Goal: Task Accomplishment & Management: Use online tool/utility

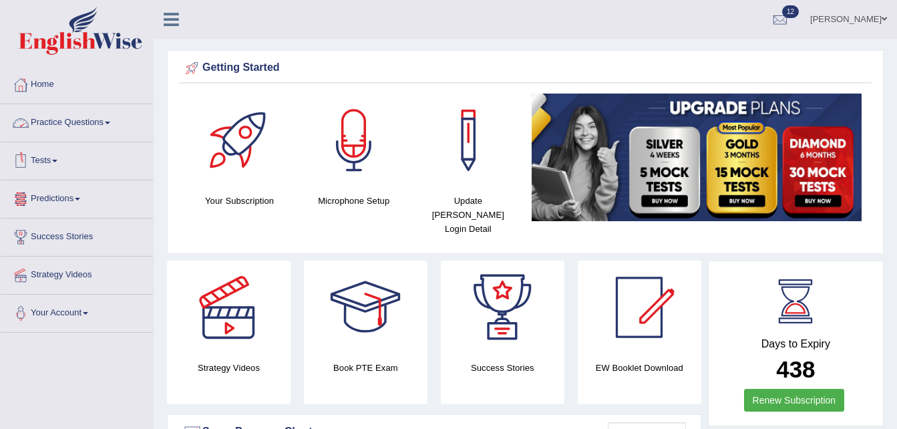
click at [99, 125] on link "Practice Questions" at bounding box center [77, 120] width 152 height 33
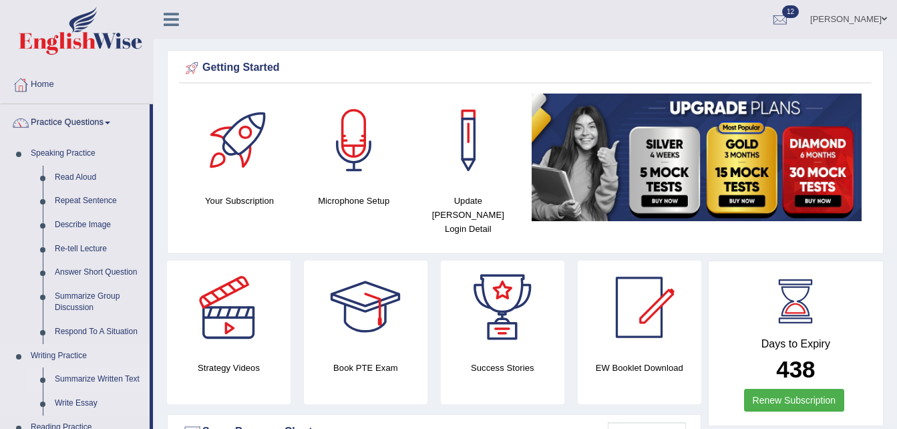
click at [75, 377] on link "Summarize Written Text" at bounding box center [99, 379] width 101 height 24
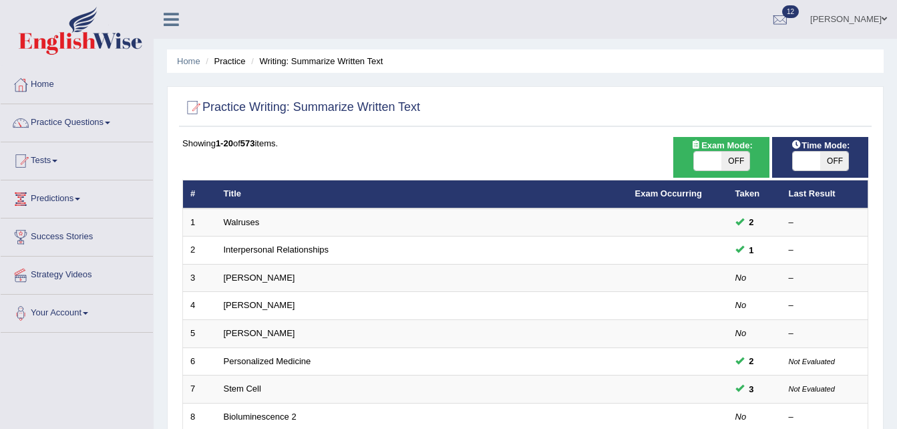
scroll to position [375, 0]
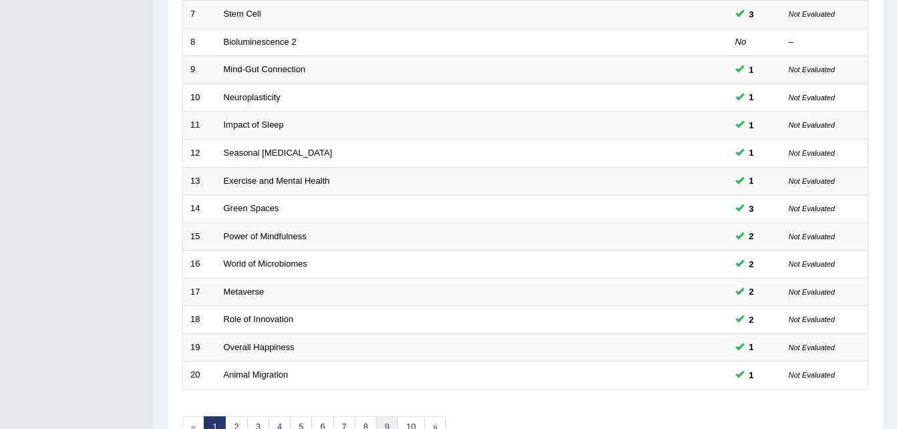
click at [394, 424] on link "9" at bounding box center [387, 427] width 22 height 22
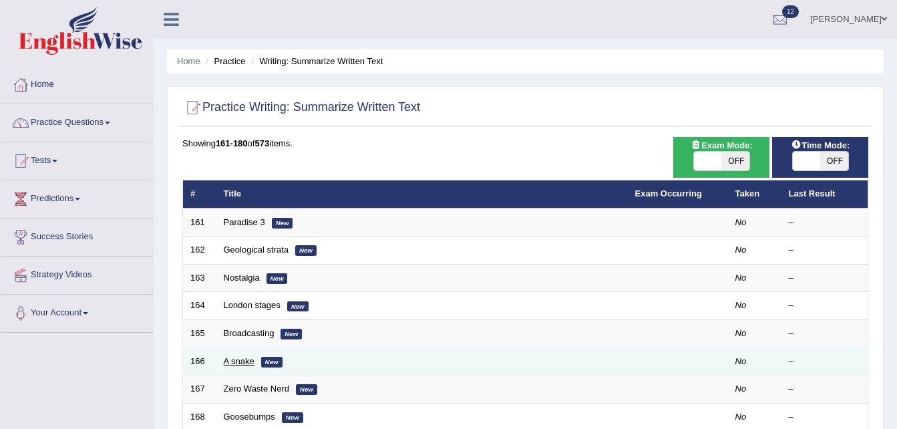
click at [249, 365] on link "A snake" at bounding box center [239, 361] width 31 height 10
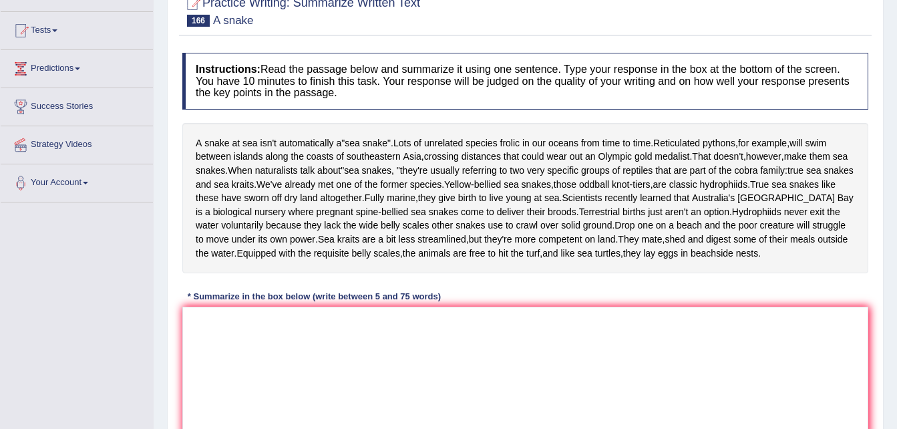
scroll to position [142, 0]
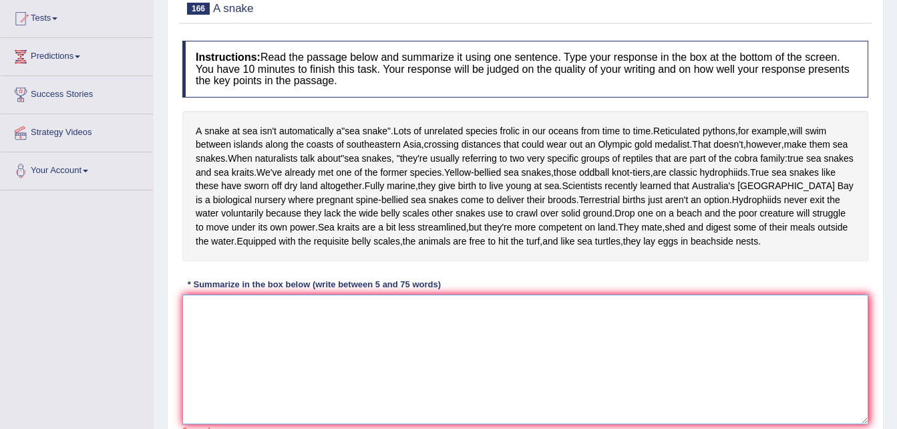
click at [440, 381] on textarea at bounding box center [525, 360] width 686 height 130
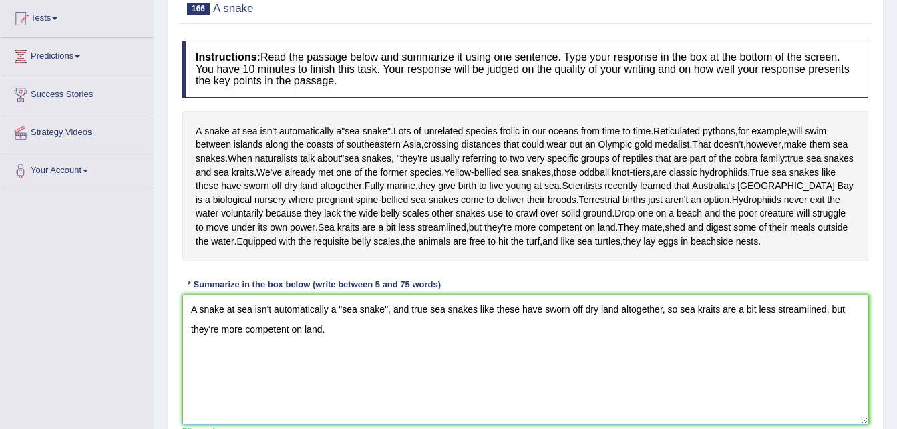
scroll to position [273, 0]
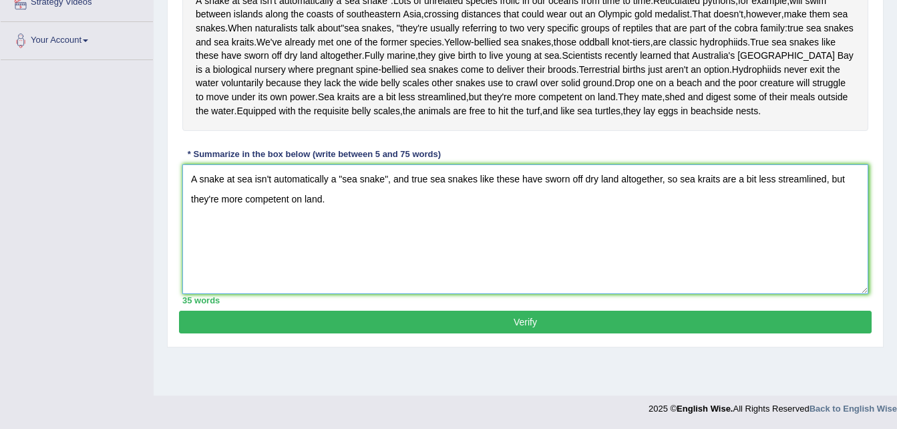
type textarea "A snake at sea isn't automatically a "sea snake", and true sea snakes like thes…"
click at [559, 321] on button "Verify" at bounding box center [525, 322] width 693 height 23
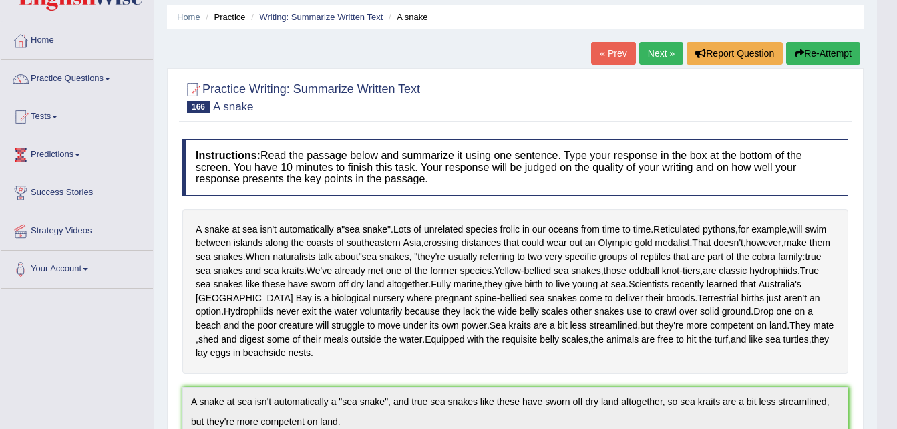
scroll to position [0, 0]
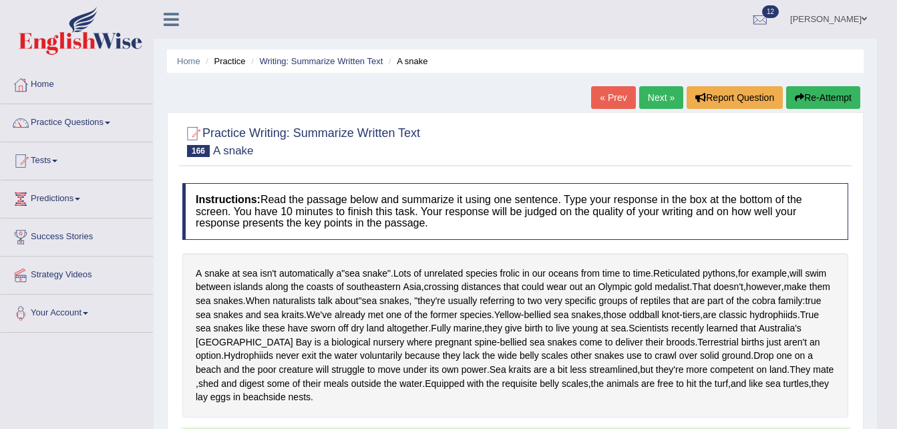
click at [662, 96] on link "Next »" at bounding box center [661, 97] width 44 height 23
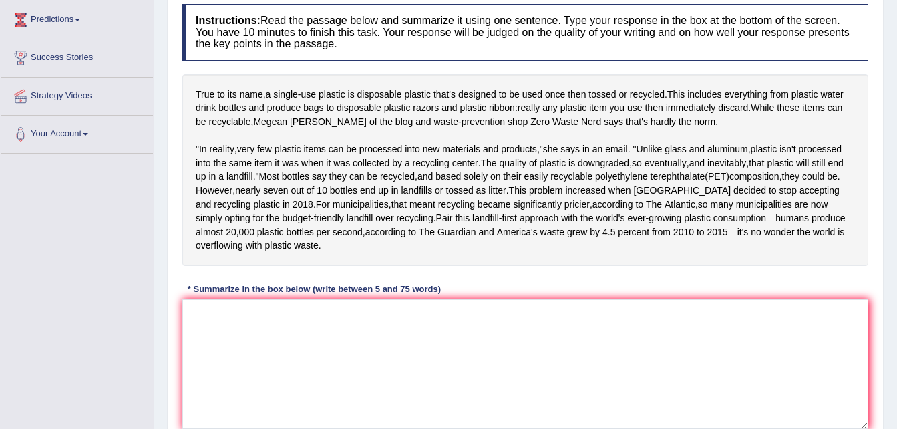
scroll to position [187, 0]
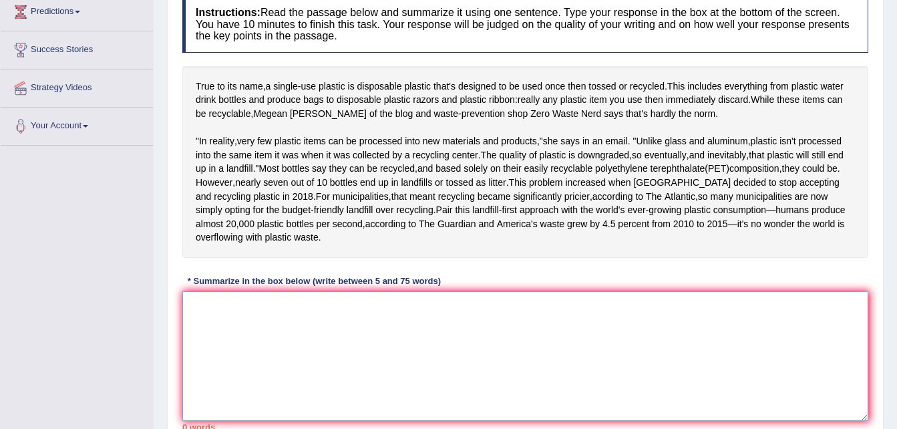
click at [734, 376] on textarea at bounding box center [525, 356] width 686 height 130
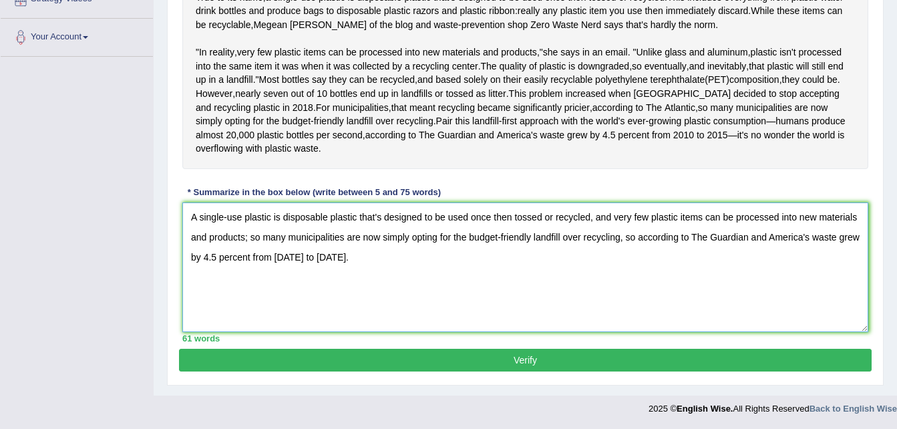
scroll to position [303, 0]
type textarea "A single-use plastic is disposable plastic that's designed to be used once then…"
click at [585, 349] on div "Instructions: Read the passage below and summarize it using one sentence. Type …" at bounding box center [525, 124] width 693 height 448
click at [541, 367] on button "Verify" at bounding box center [525, 360] width 693 height 23
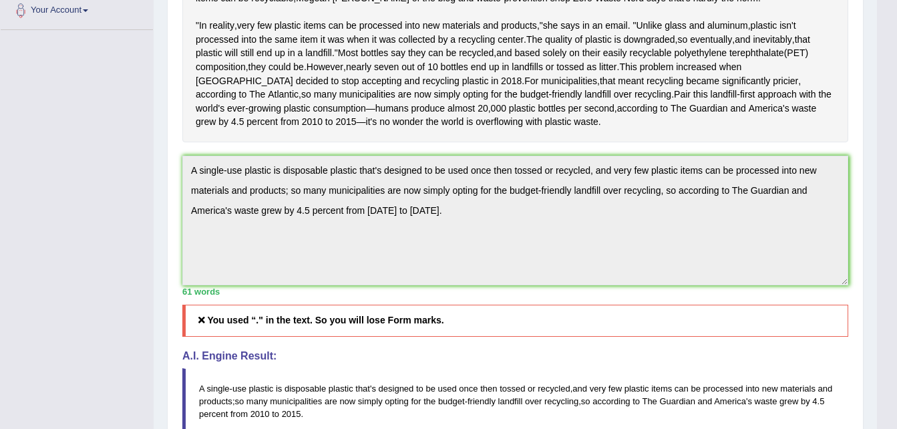
scroll to position [603, 0]
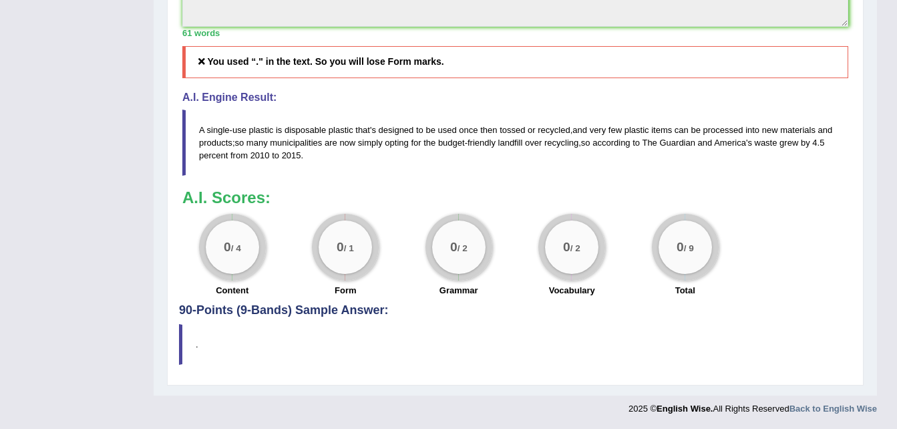
click at [253, 56] on h5 "You used “." in the text. So you will lose Form marks." at bounding box center [515, 61] width 666 height 31
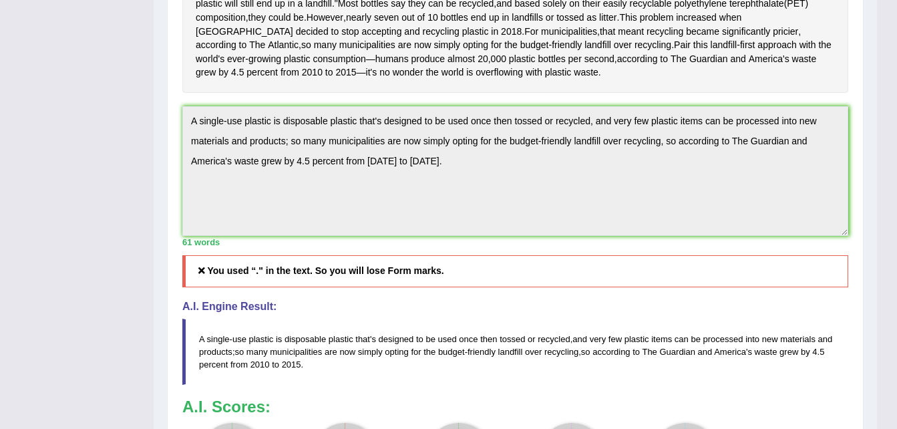
scroll to position [361, 0]
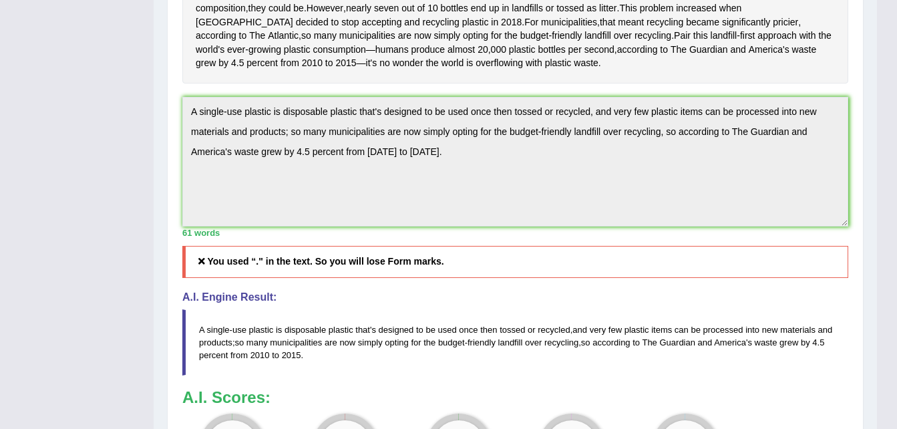
click at [327, 277] on h5 "You used “." in the text. So you will lose Form marks." at bounding box center [515, 261] width 666 height 31
click at [145, 106] on div "Toggle navigation Home Practice Questions Speaking Practice Read Aloud Repeat S…" at bounding box center [438, 130] width 877 height 983
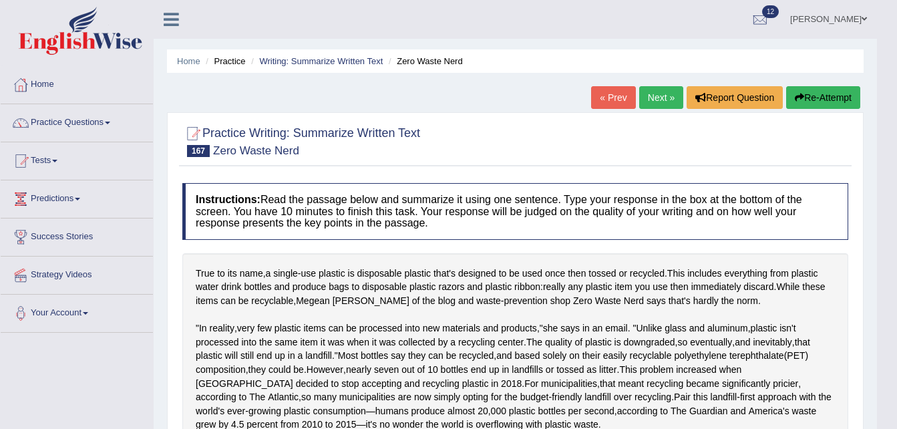
click at [813, 100] on button "Re-Attempt" at bounding box center [823, 97] width 74 height 23
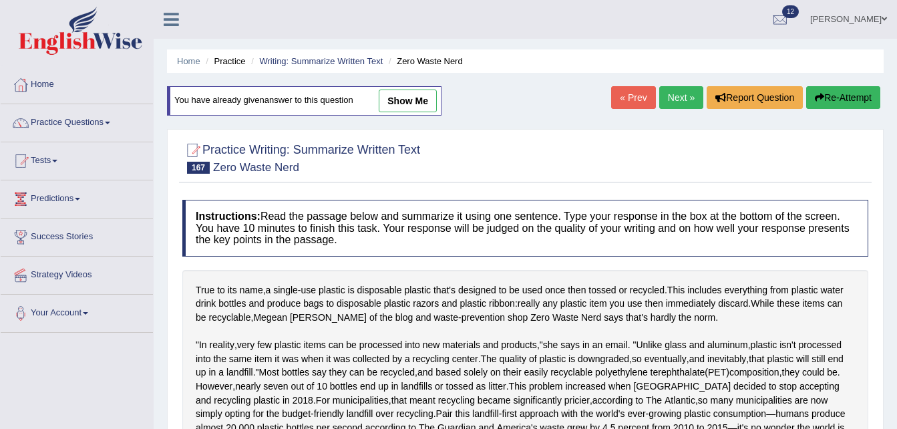
scroll to position [334, 0]
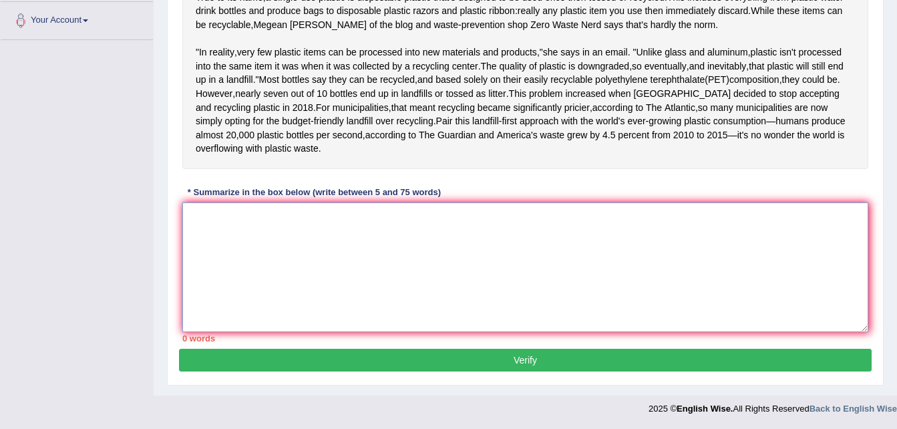
click at [407, 273] on textarea at bounding box center [525, 267] width 686 height 130
paste textarea "A single-use plastic is disposable plastic that's designed to be used once then…"
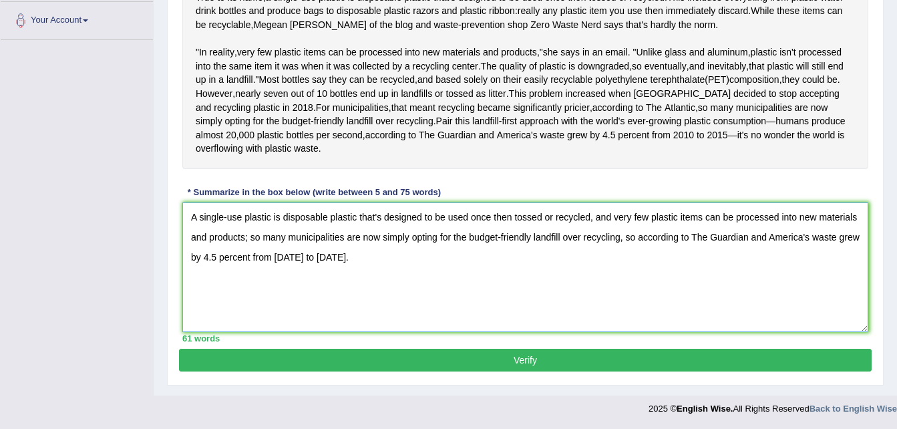
click at [388, 215] on textarea "A single-use plastic is disposable plastic that's designed to be used once then…" at bounding box center [525, 267] width 686 height 130
type textarea "A single-use plastic is disposable plastic that is designed to be used once the…"
click at [611, 349] on button "Verify" at bounding box center [525, 360] width 693 height 23
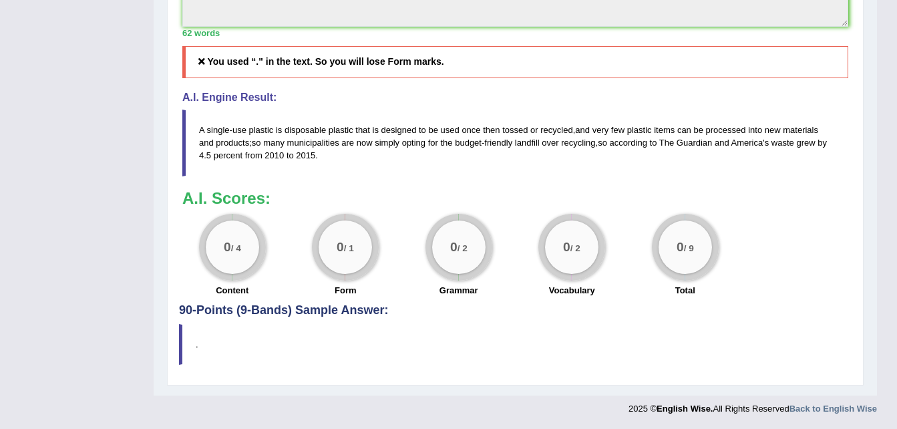
scroll to position [235, 0]
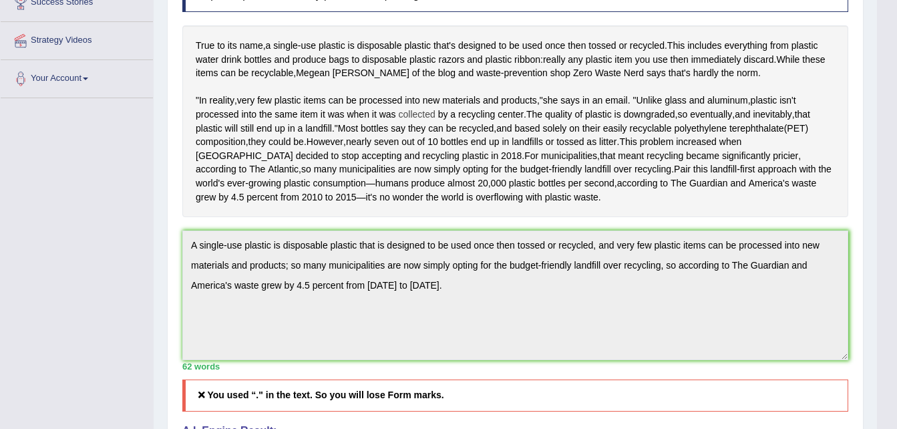
drag, startPoint x: 424, startPoint y: 131, endPoint x: 423, endPoint y: 116, distance: 14.8
click at [423, 116] on div "True to its name , a single - use plastic is disposable plastic that's designed…" at bounding box center [515, 121] width 666 height 192
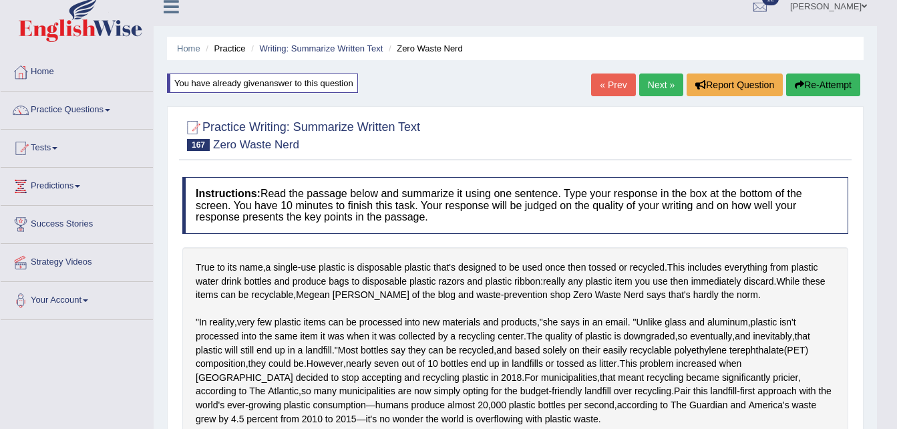
scroll to position [0, 0]
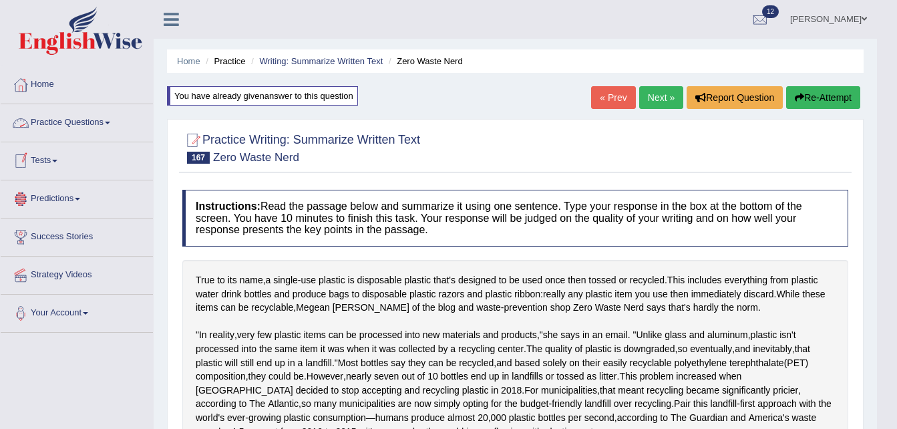
click at [100, 160] on link "Tests" at bounding box center [77, 158] width 152 height 33
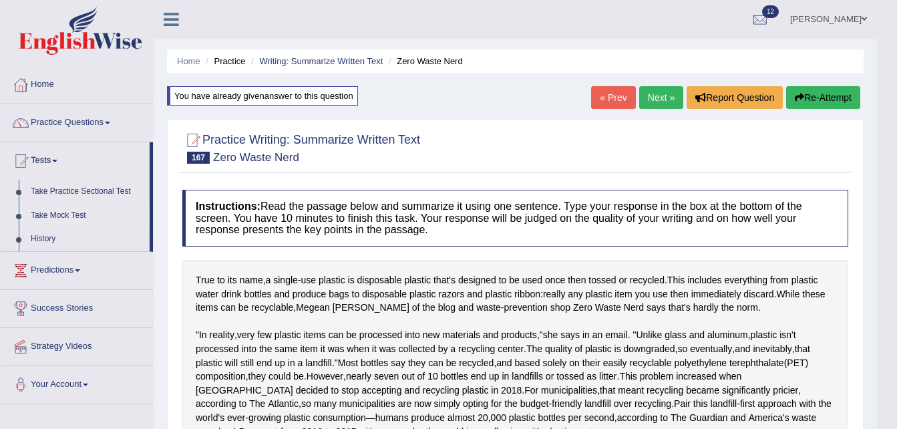
click at [69, 216] on link "Take Mock Test" at bounding box center [87, 216] width 125 height 24
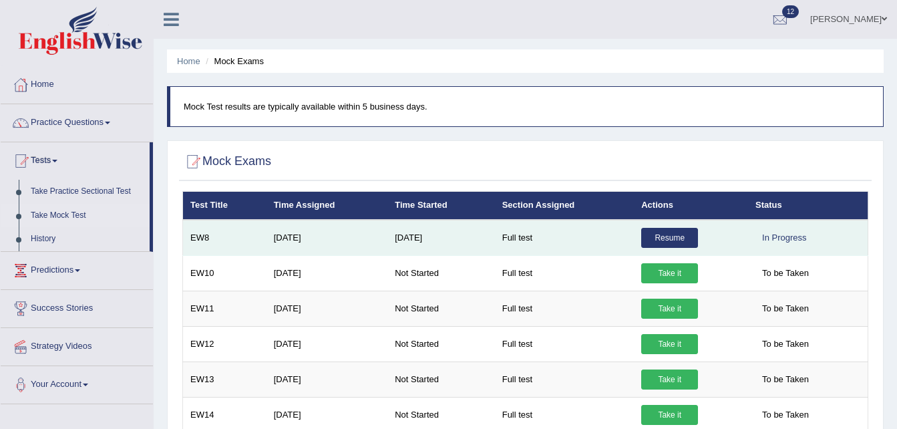
click at [665, 242] on link "Resume" at bounding box center [669, 238] width 57 height 20
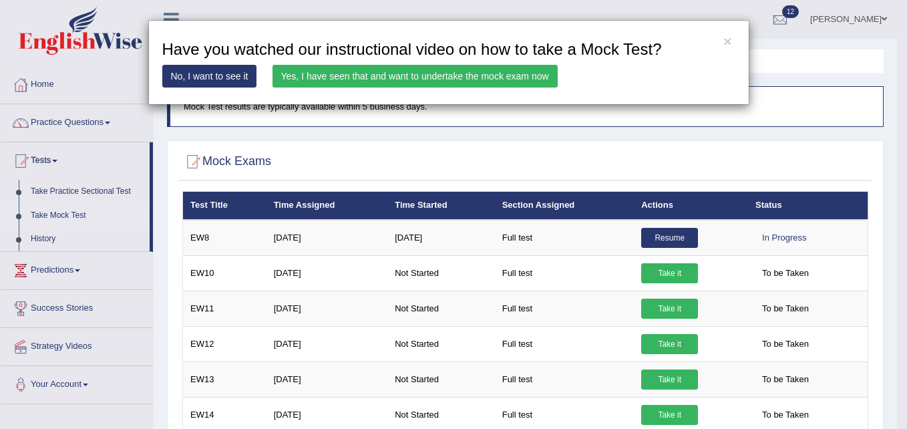
click at [512, 76] on link "Yes, I have seen that and want to undertake the mock exam now" at bounding box center [415, 76] width 285 height 23
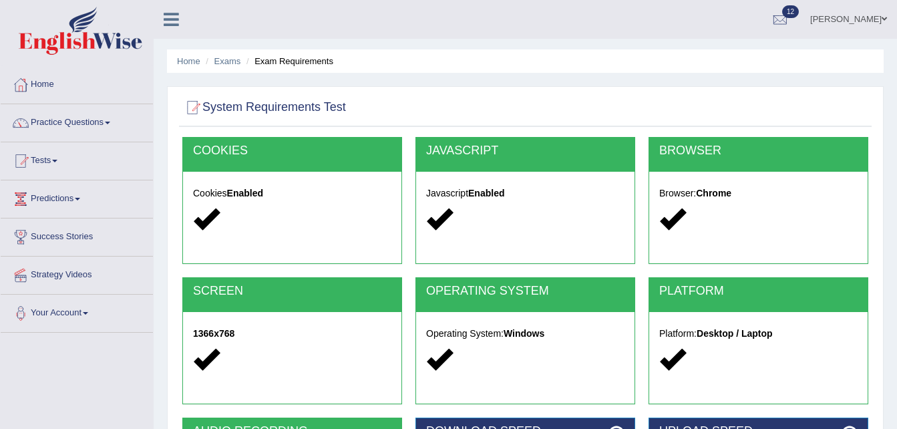
scroll to position [273, 0]
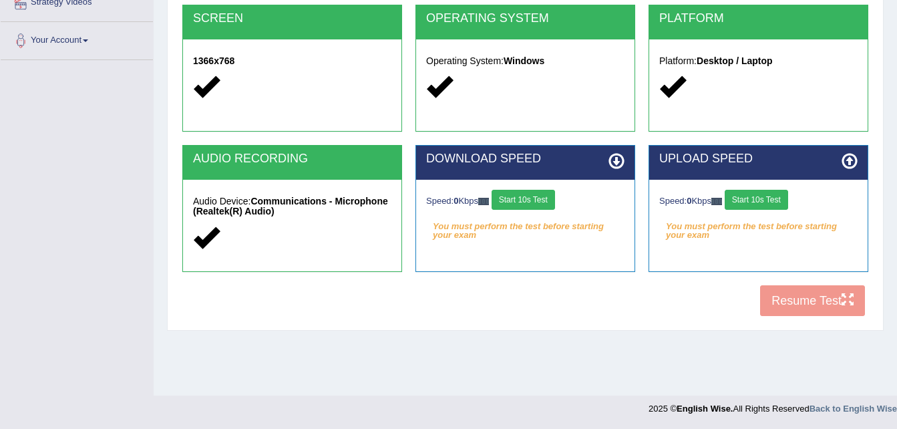
click at [526, 204] on button "Start 10s Test" at bounding box center [523, 200] width 63 height 20
click at [534, 200] on button "Start 10s Test" at bounding box center [537, 200] width 63 height 20
click at [774, 191] on button "Start 10s Test" at bounding box center [756, 200] width 63 height 20
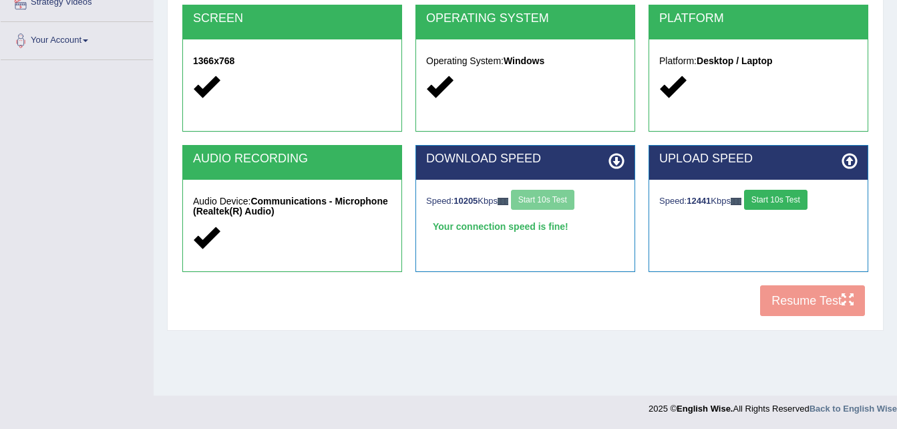
click at [774, 191] on button "Start 10s Test" at bounding box center [775, 200] width 63 height 20
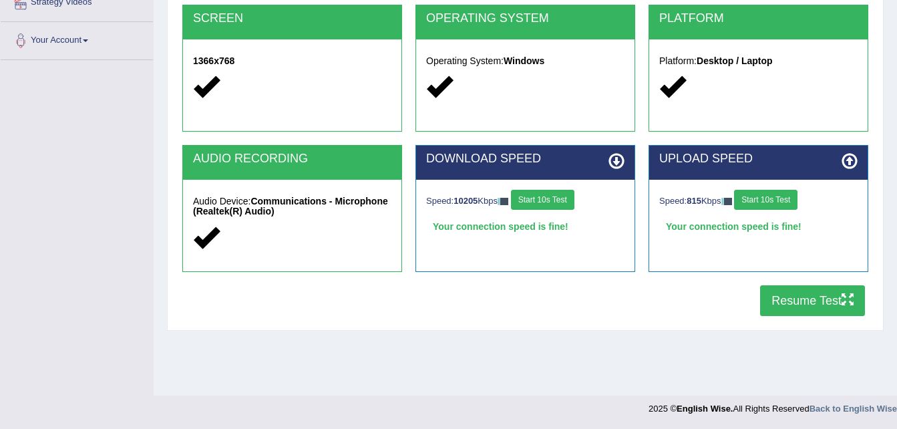
click at [834, 308] on button "Resume Test" at bounding box center [812, 300] width 105 height 31
click at [802, 297] on button "Resume Test" at bounding box center [812, 300] width 105 height 31
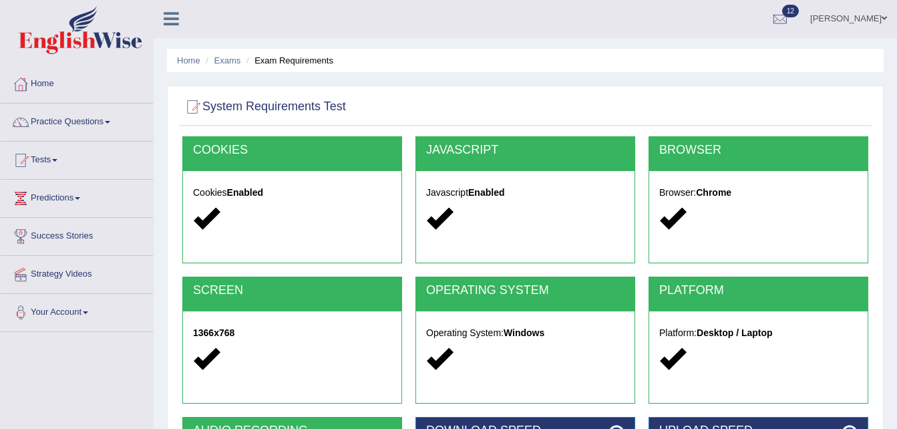
scroll to position [0, 0]
